Goal: Information Seeking & Learning: Find specific fact

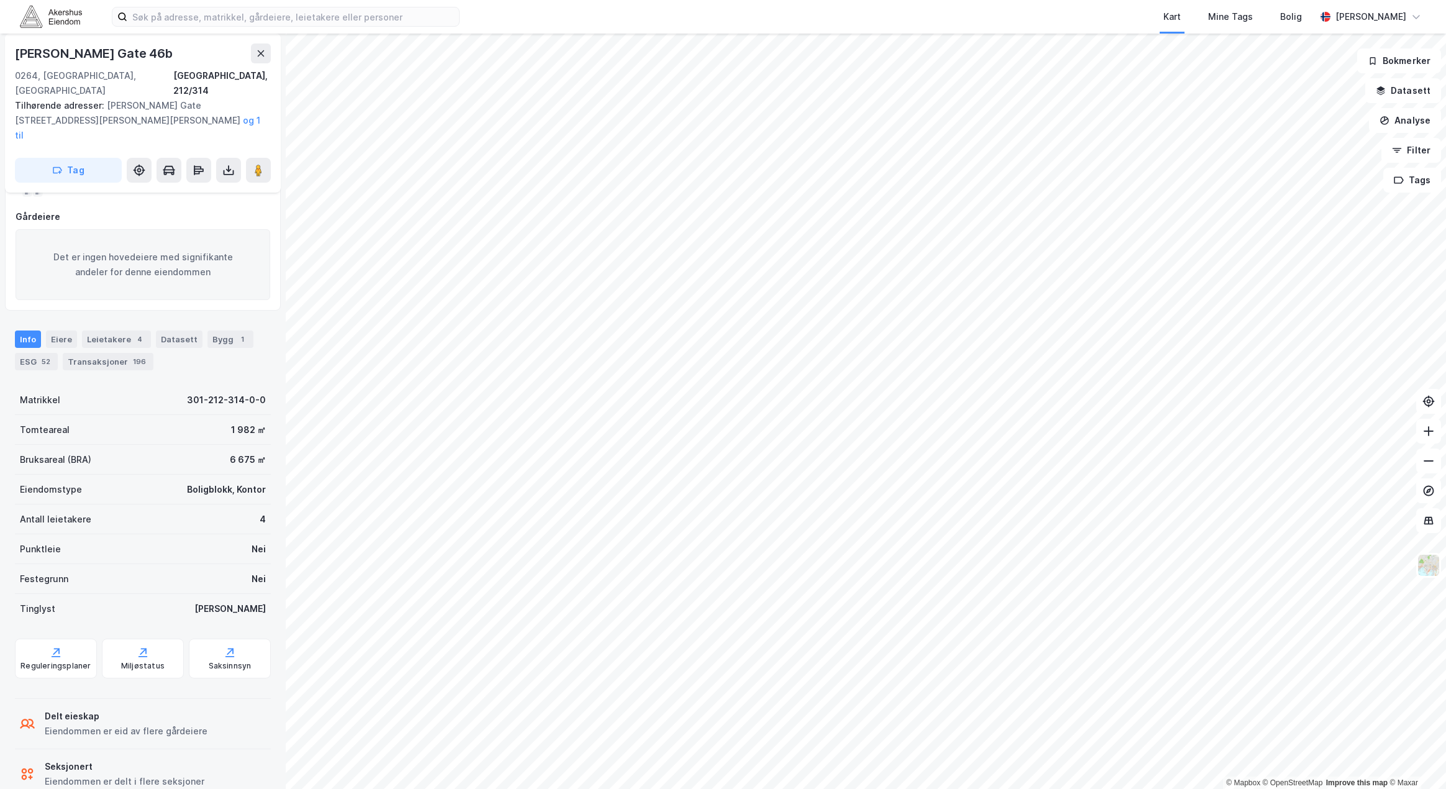
scroll to position [158, 0]
click at [215, 660] on div "Saksinnsyn" at bounding box center [230, 665] width 43 height 10
